Goal: Transaction & Acquisition: Purchase product/service

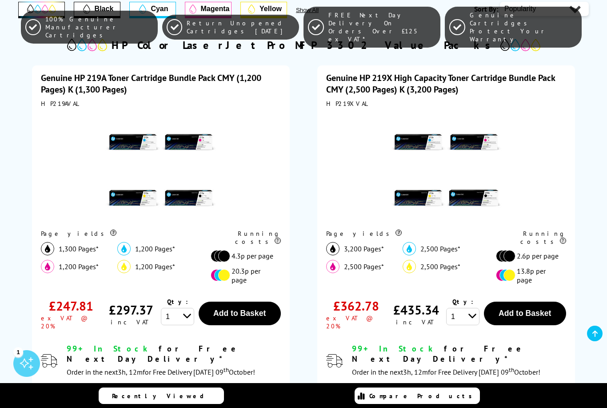
scroll to position [231, 0]
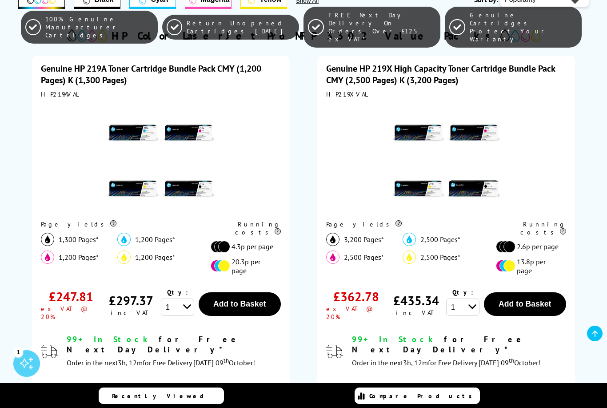
click at [131, 135] on img at bounding box center [160, 158] width 111 height 111
